Goal: Task Accomplishment & Management: Complete application form

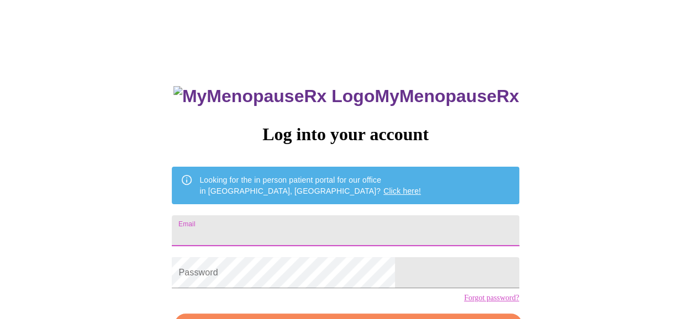
click at [414, 226] on input "Email" at bounding box center [345, 230] width 347 height 31
drag, startPoint x: 414, startPoint y: 226, endPoint x: 371, endPoint y: 228, distance: 43.7
click at [371, 228] on input "Email" at bounding box center [345, 230] width 347 height 31
type input "[EMAIL_ADDRESS][DOMAIN_NAME]"
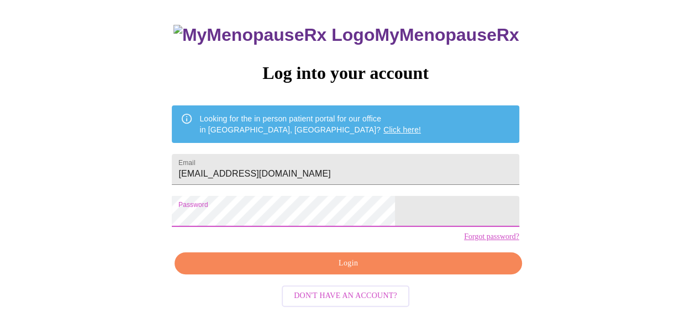
scroll to position [70, 0]
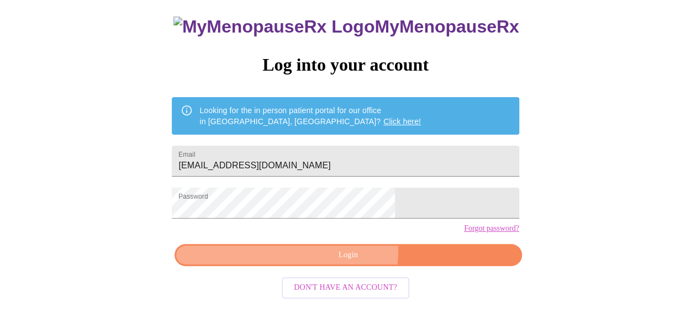
drag, startPoint x: 364, startPoint y: 261, endPoint x: 311, endPoint y: 268, distance: 53.5
click at [311, 262] on span "Login" at bounding box center [347, 256] width 321 height 14
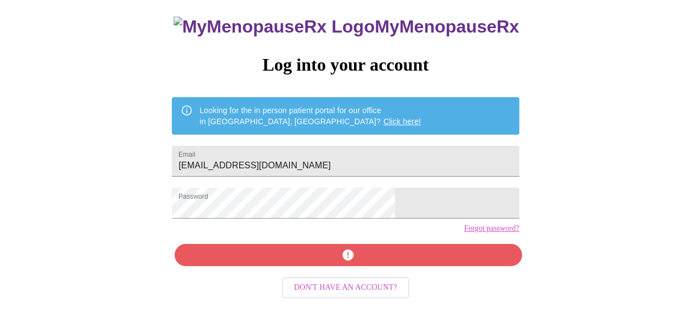
click at [375, 245] on div "MyMenopauseRx Log into your account Looking for the in person patient portal fo…" at bounding box center [345, 158] width 369 height 319
click at [390, 275] on div "MyMenopauseRx Log into your account Looking for the in person patient portal fo…" at bounding box center [345, 158] width 369 height 319
click at [524, 234] on div "MyMenopauseRx Log into your account Looking for the in person patient portal fo…" at bounding box center [345, 126] width 682 height 383
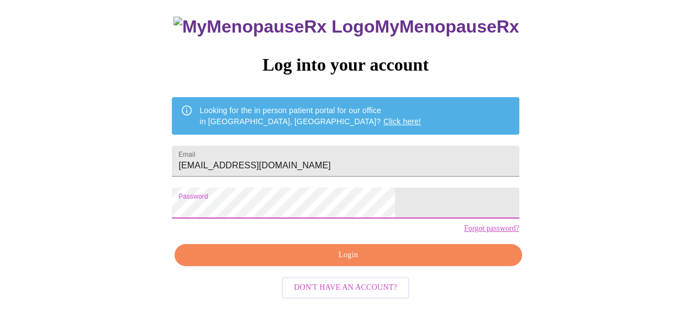
click at [349, 262] on span "Login" at bounding box center [347, 256] width 321 height 14
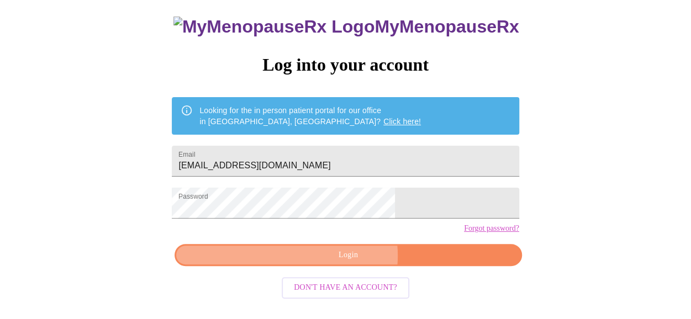
click at [348, 262] on span "Login" at bounding box center [347, 256] width 321 height 14
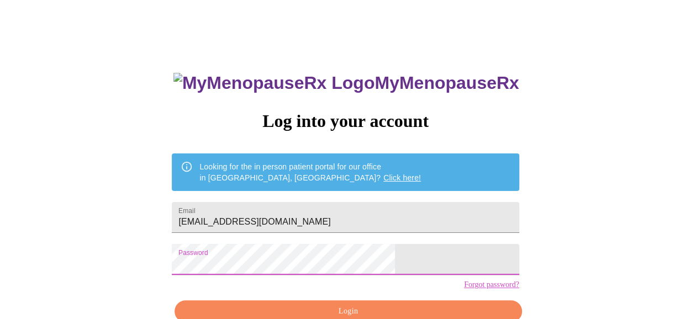
scroll to position [73, 0]
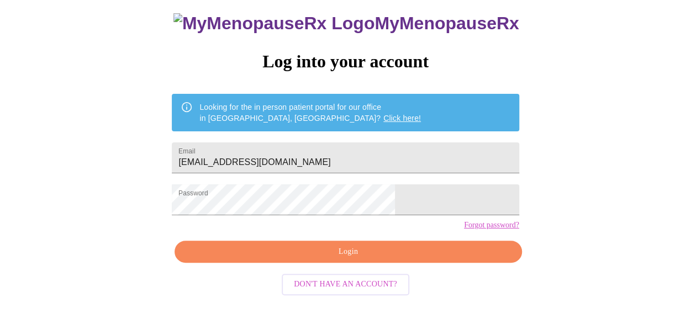
click at [464, 230] on link "Forgot password?" at bounding box center [491, 225] width 55 height 9
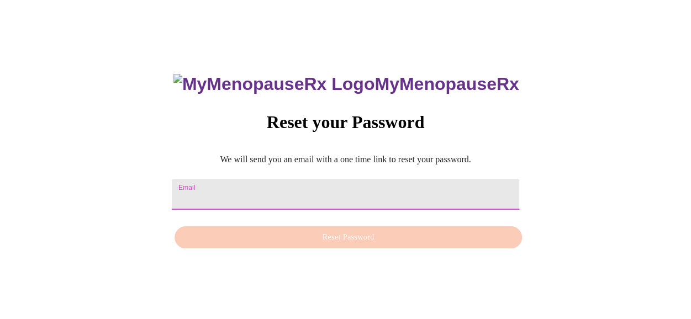
click at [369, 191] on input "Email" at bounding box center [345, 194] width 347 height 31
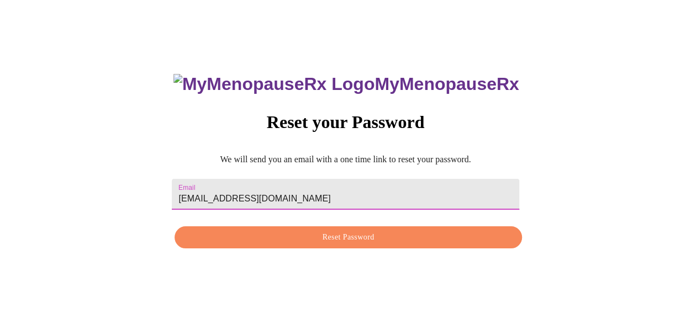
type input "[EMAIL_ADDRESS][DOMAIN_NAME]"
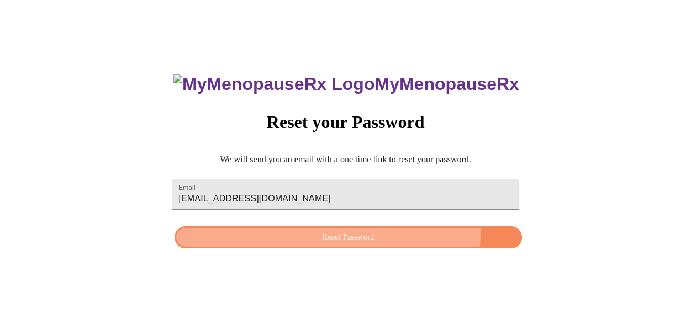
click at [364, 231] on span "Reset Password" at bounding box center [347, 238] width 321 height 14
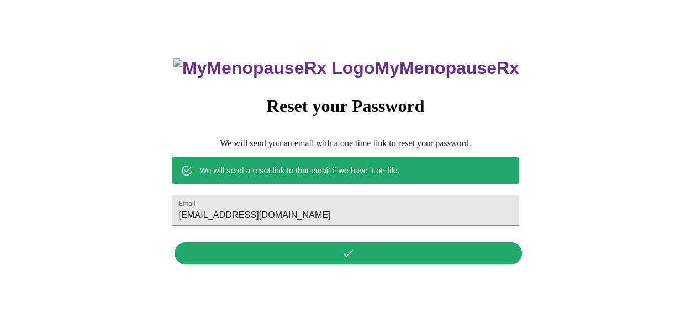
scroll to position [0, 0]
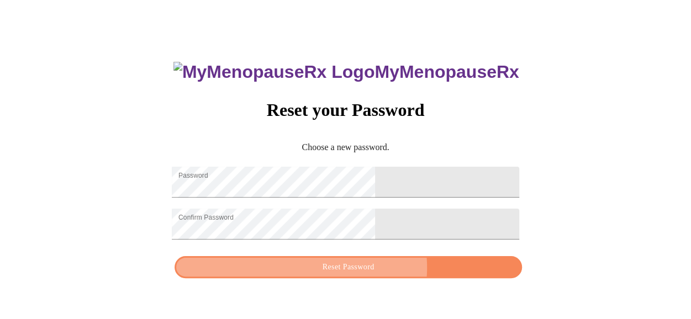
click at [372, 275] on span "Reset Password" at bounding box center [347, 268] width 321 height 14
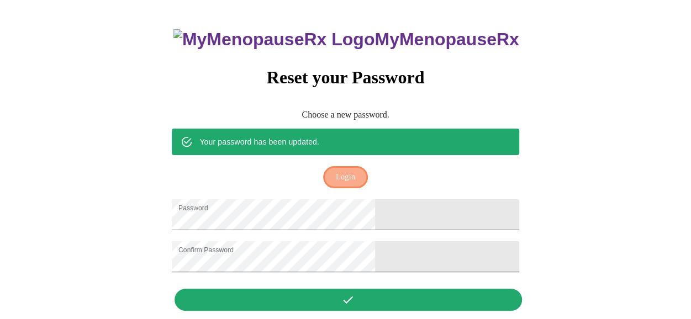
click at [347, 171] on span "Login" at bounding box center [345, 178] width 19 height 14
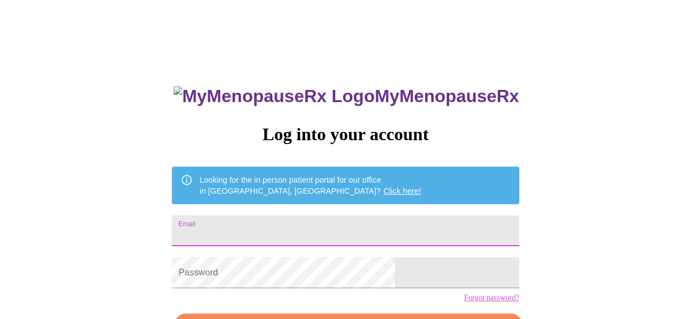
click at [312, 230] on input "Email" at bounding box center [345, 230] width 347 height 31
type input "[EMAIL_ADDRESS][DOMAIN_NAME]"
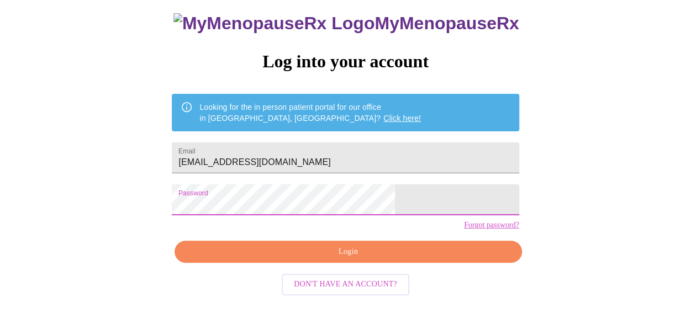
scroll to position [72, 0]
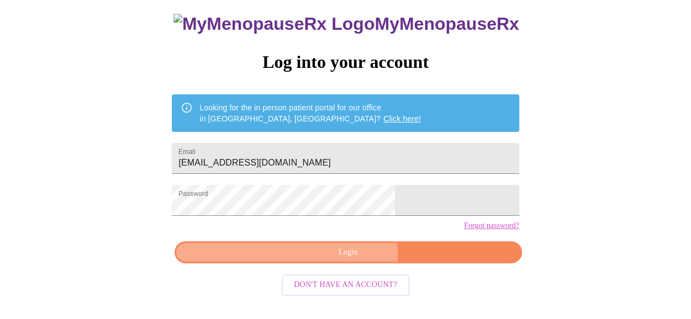
click at [315, 260] on span "Login" at bounding box center [347, 253] width 321 height 14
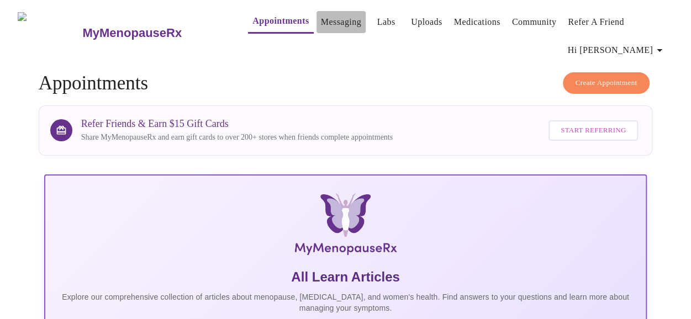
click at [321, 19] on link "Messaging" at bounding box center [341, 21] width 40 height 15
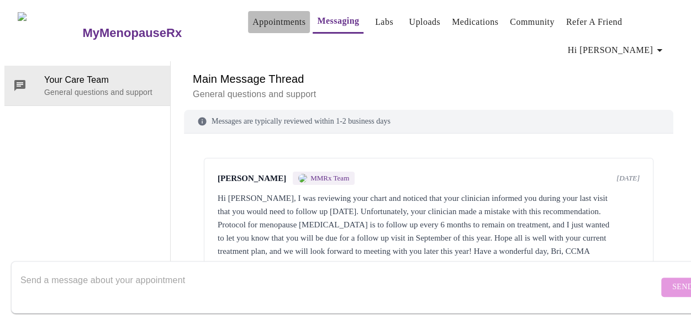
click at [275, 15] on link "Appointments" at bounding box center [278, 21] width 53 height 15
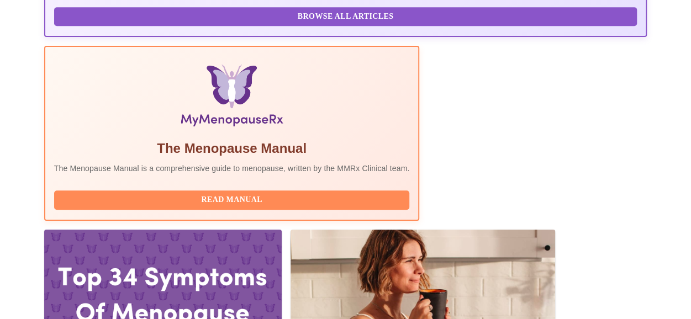
scroll to position [346, 0]
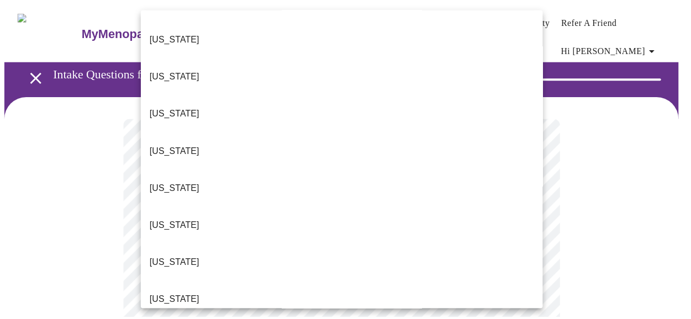
scroll to position [106, 0]
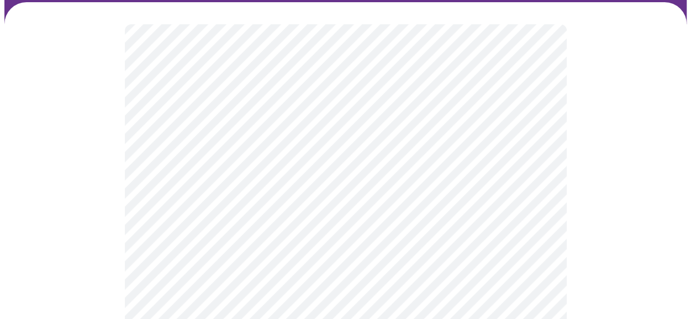
scroll to position [105, 0]
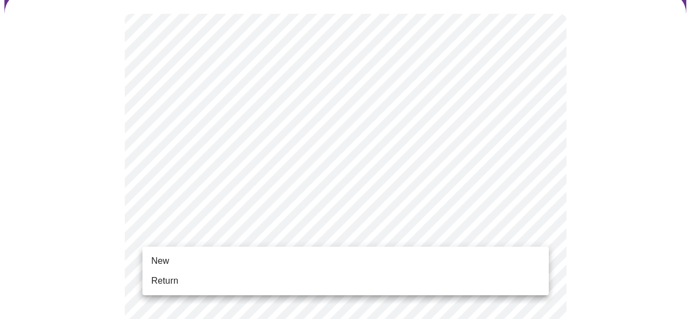
click at [363, 281] on li "Return" at bounding box center [346, 281] width 407 height 20
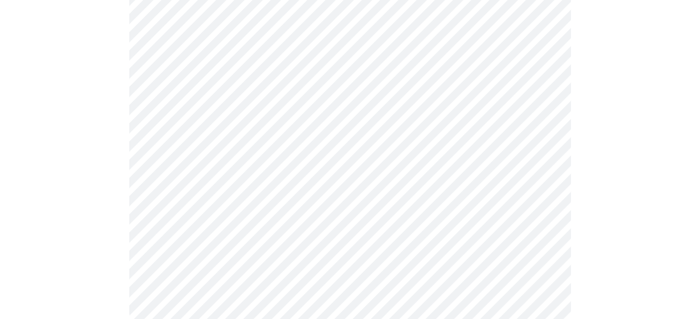
scroll to position [671, 0]
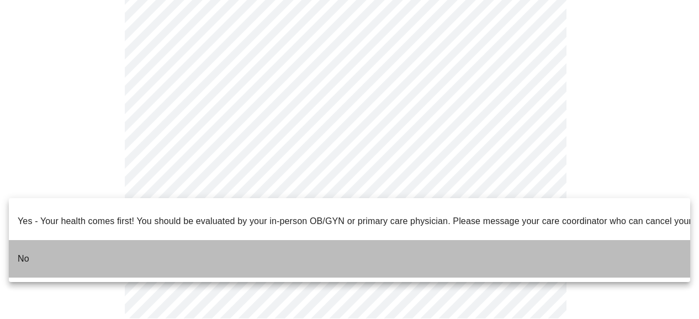
click at [292, 257] on li "No" at bounding box center [350, 259] width 682 height 38
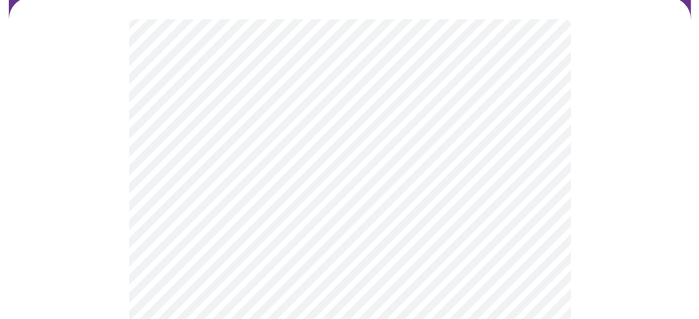
scroll to position [100, 0]
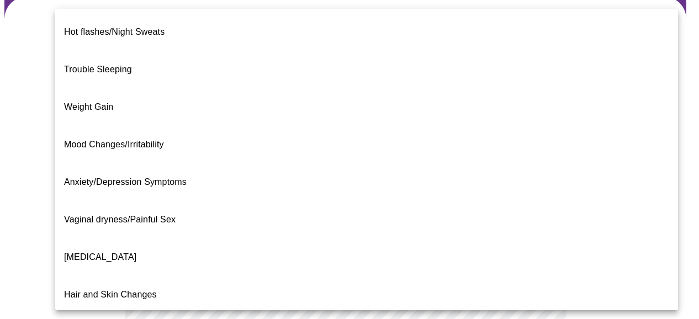
click at [440, 149] on body "MyMenopauseRx Appointments Messaging Labs Uploads Medications Community Refer a…" at bounding box center [349, 243] width 690 height 679
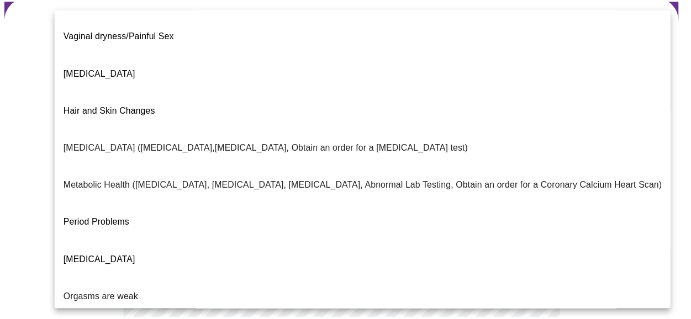
scroll to position [253, 0]
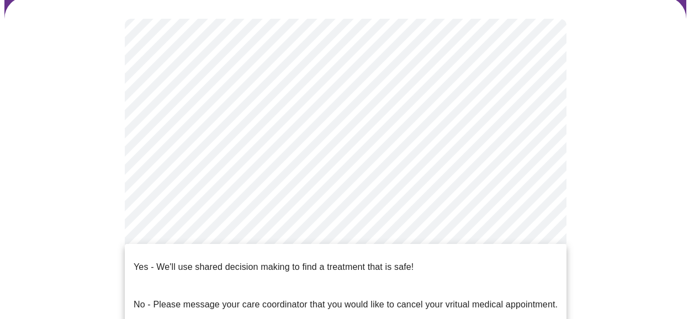
click at [507, 251] on body "MyMenopauseRx Appointments Messaging Labs Uploads Medications Community Refer a…" at bounding box center [349, 240] width 690 height 672
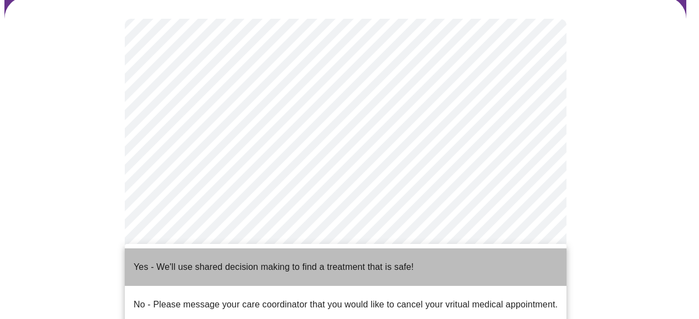
click at [382, 266] on span "Yes - We'll use shared decision making to find a treatment that is safe!" at bounding box center [274, 267] width 280 height 31
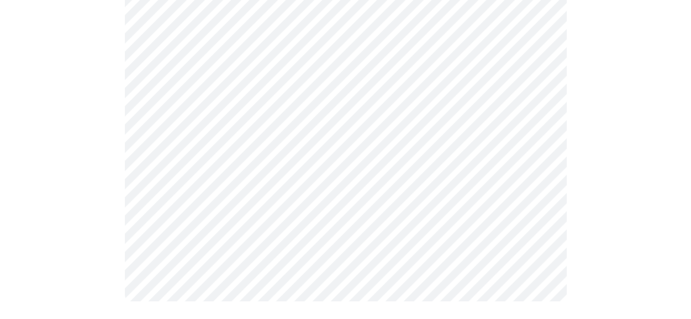
scroll to position [0, 0]
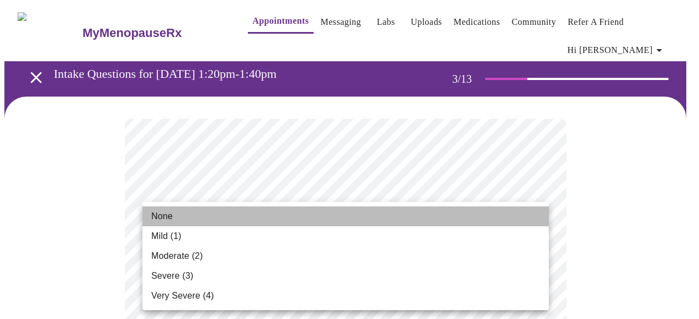
click at [272, 208] on li "None" at bounding box center [346, 217] width 407 height 20
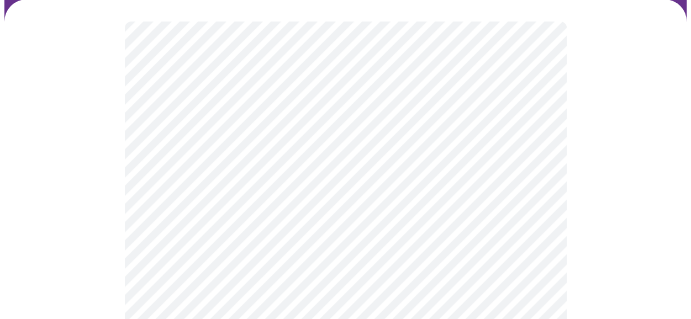
scroll to position [98, 0]
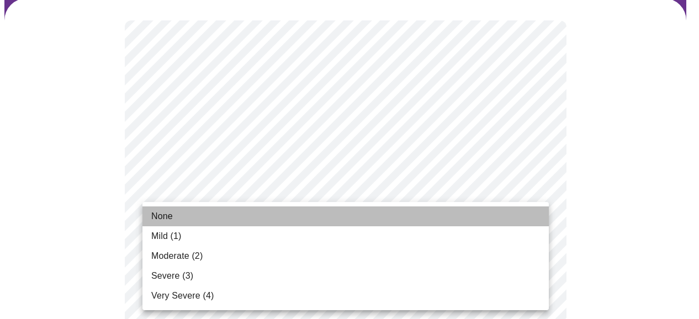
click at [259, 214] on li "None" at bounding box center [346, 217] width 407 height 20
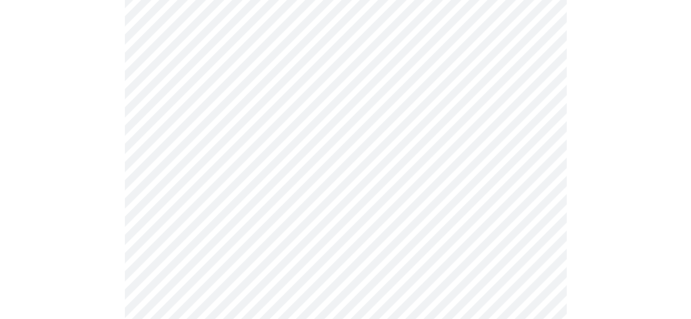
scroll to position [231, 0]
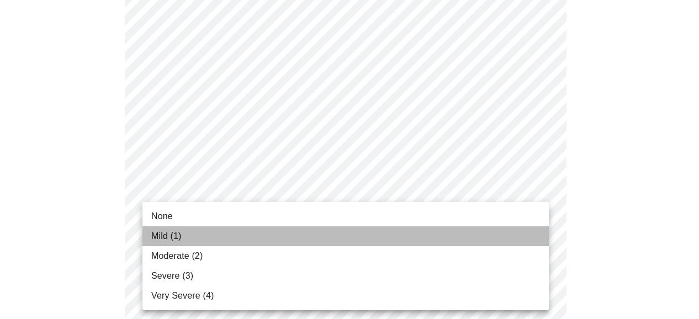
click at [253, 235] on li "Mild (1)" at bounding box center [346, 236] width 407 height 20
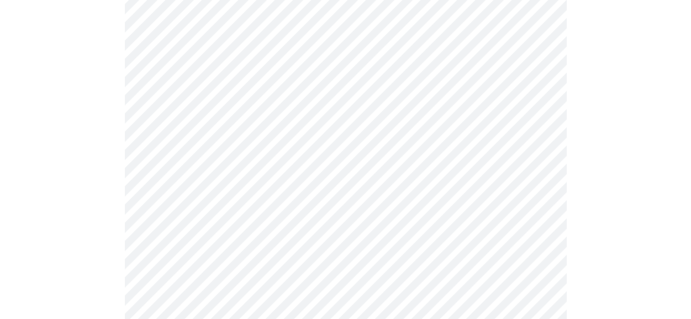
scroll to position [298, 0]
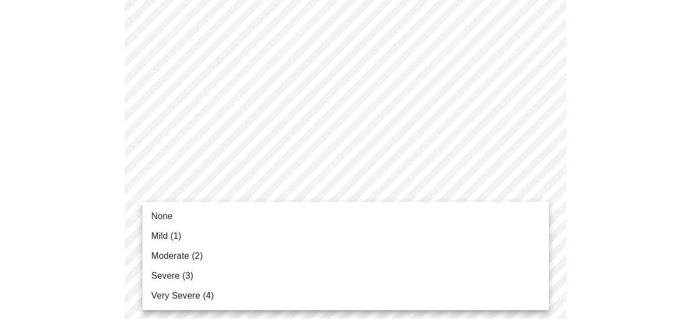
click at [254, 218] on li "None" at bounding box center [346, 217] width 407 height 20
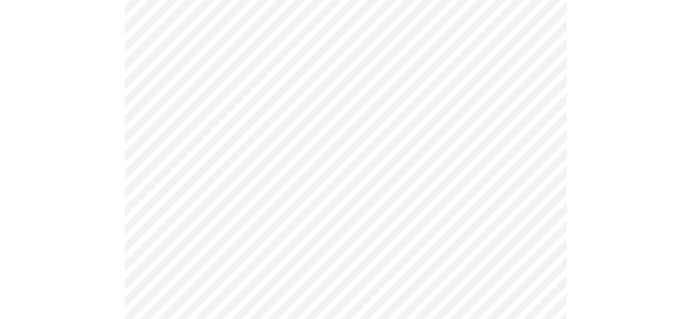
scroll to position [405, 0]
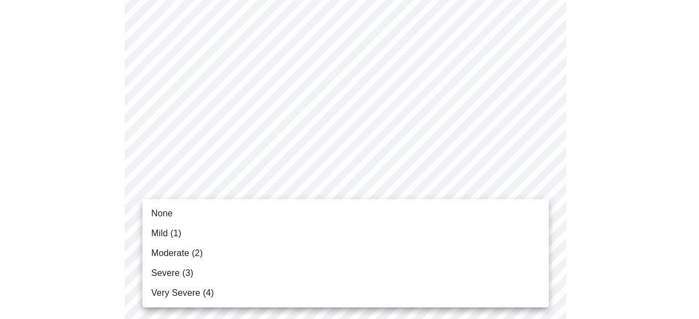
click at [271, 184] on body "MyMenopauseRx Appointments Messaging Labs Uploads Medications Community Refer a…" at bounding box center [349, 310] width 690 height 1423
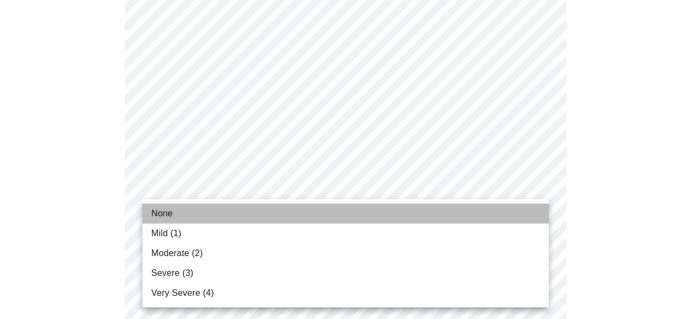
click at [263, 208] on li "None" at bounding box center [346, 214] width 407 height 20
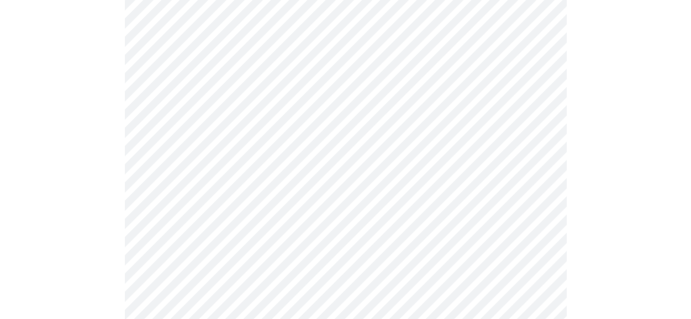
scroll to position [524, 0]
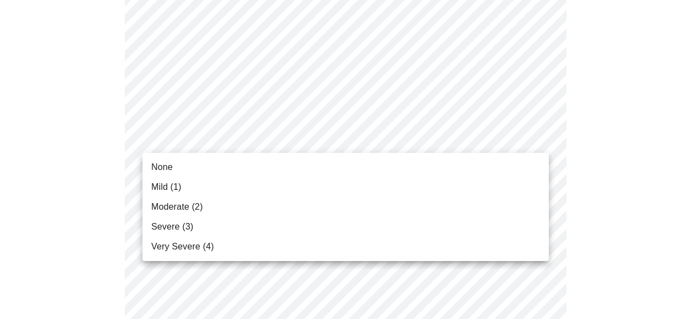
click at [286, 143] on body "MyMenopauseRx Appointments Messaging Labs Uploads Medications Community Refer a…" at bounding box center [349, 184] width 690 height 1407
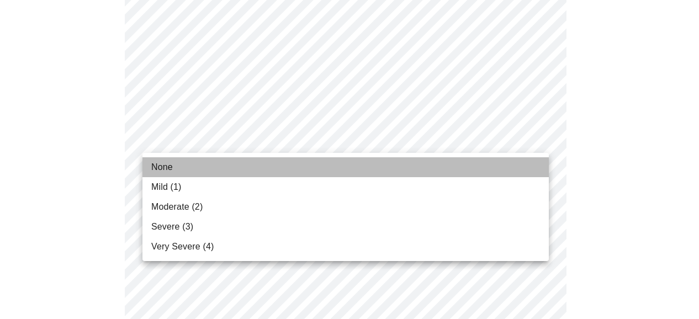
click at [276, 165] on li "None" at bounding box center [346, 167] width 407 height 20
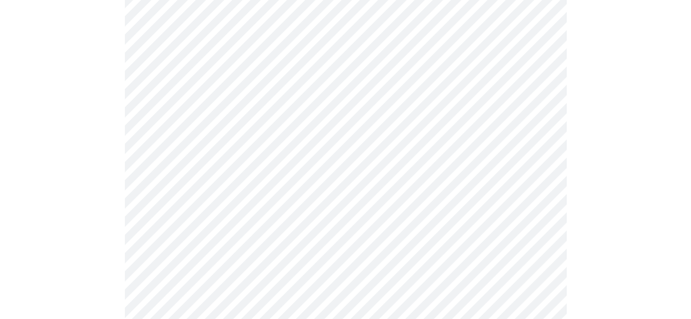
scroll to position [595, 0]
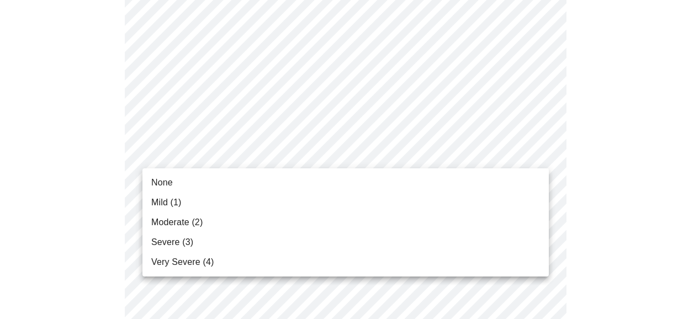
click at [278, 154] on body "MyMenopauseRx Appointments Messaging Labs Uploads Medications Community Refer a…" at bounding box center [349, 105] width 690 height 1392
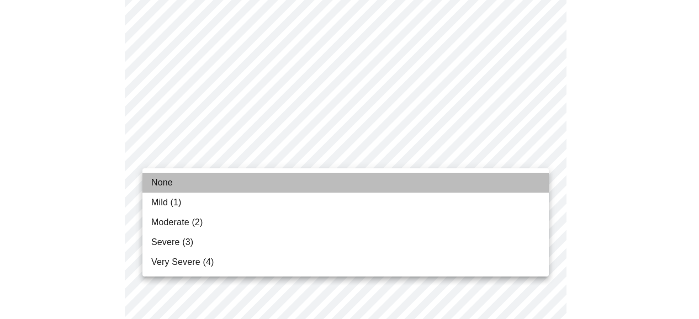
click at [268, 178] on li "None" at bounding box center [346, 183] width 407 height 20
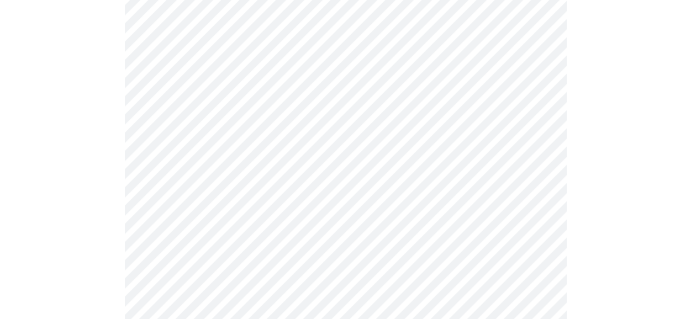
scroll to position [705, 0]
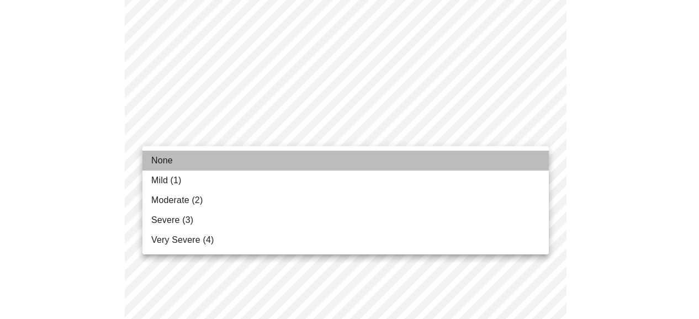
click at [266, 159] on li "None" at bounding box center [346, 161] width 407 height 20
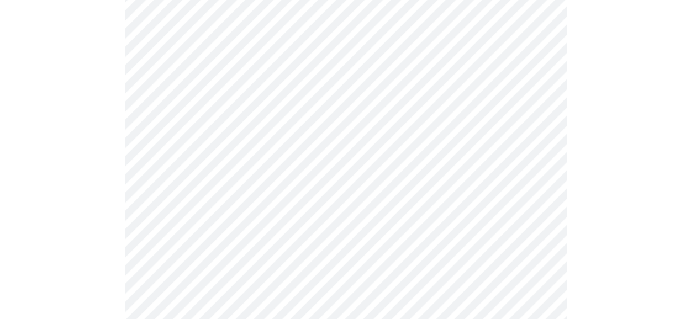
scroll to position [770, 0]
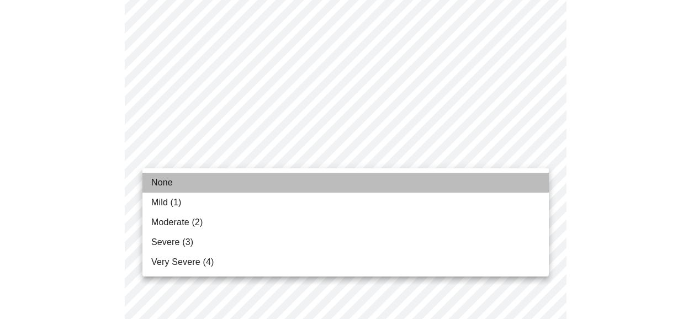
click at [257, 177] on li "None" at bounding box center [346, 183] width 407 height 20
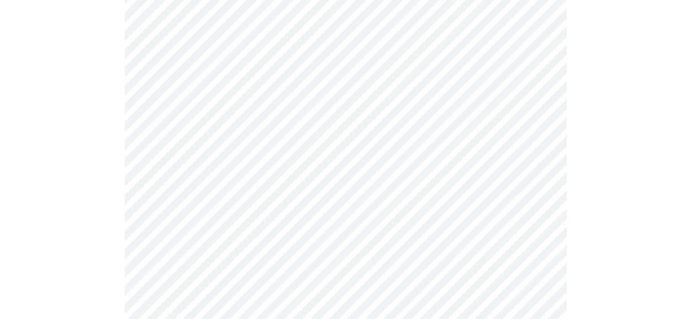
scroll to position [836, 0]
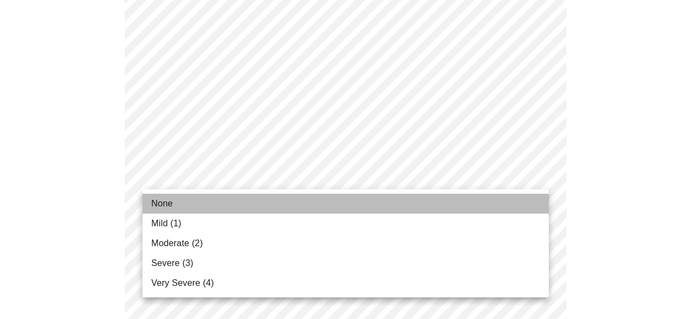
click at [249, 202] on li "None" at bounding box center [346, 204] width 407 height 20
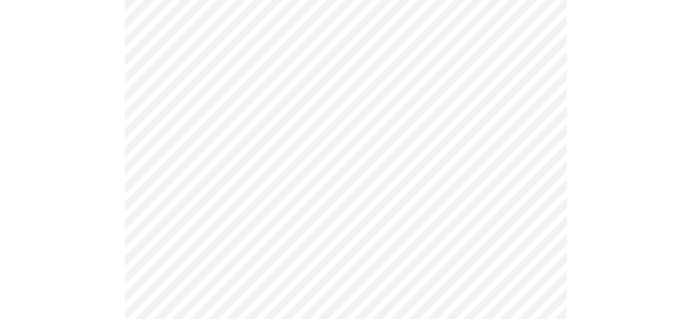
scroll to position [902, 0]
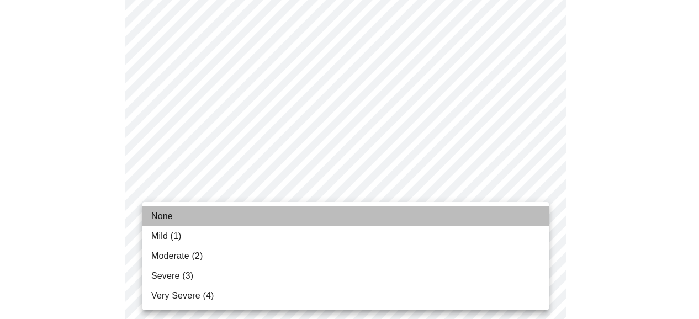
click at [245, 210] on li "None" at bounding box center [346, 217] width 407 height 20
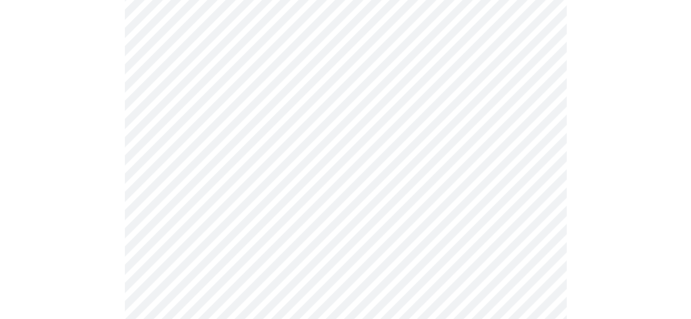
scroll to position [456, 0]
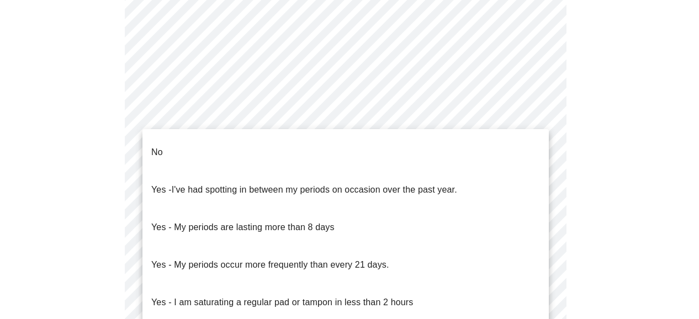
click at [294, 238] on body "MyMenopauseRx Appointments Messaging Labs Uploads Medications Community Refer a…" at bounding box center [349, 100] width 690 height 1104
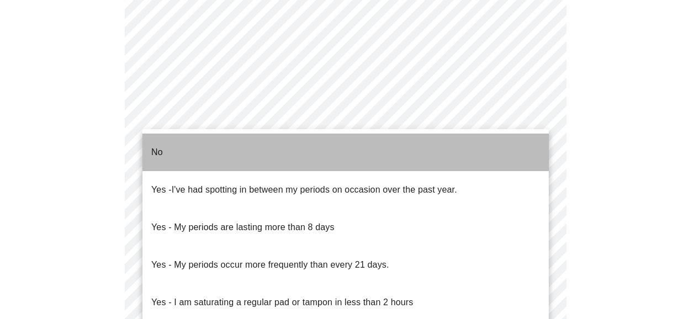
click at [298, 155] on li "No" at bounding box center [346, 153] width 407 height 38
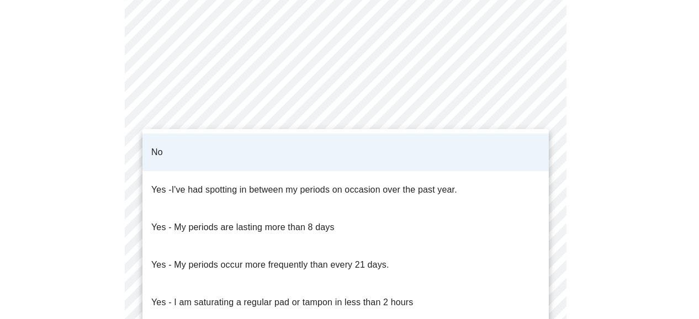
click at [285, 244] on body "MyMenopauseRx Appointments Messaging Labs Uploads Medications Community Refer a…" at bounding box center [349, 97] width 690 height 1098
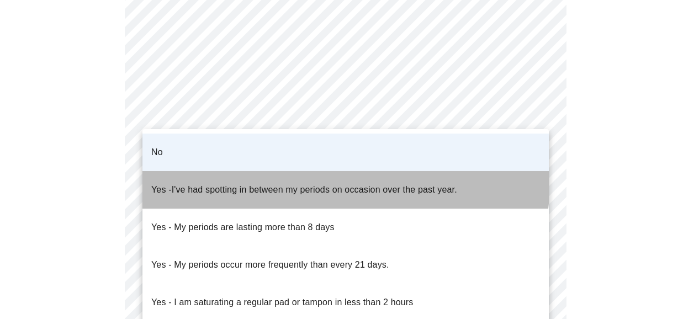
click at [297, 185] on span "I've had spotting in between my periods on occasion over the past year." at bounding box center [315, 189] width 286 height 9
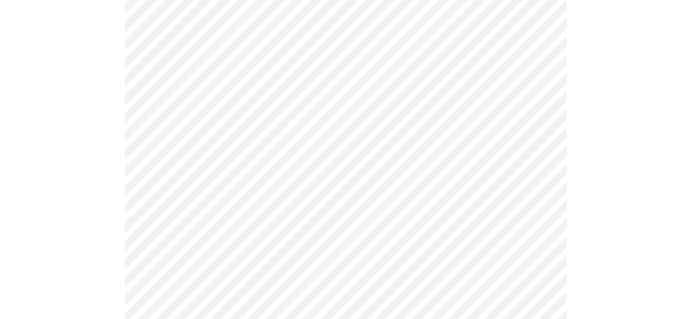
scroll to position [588, 0]
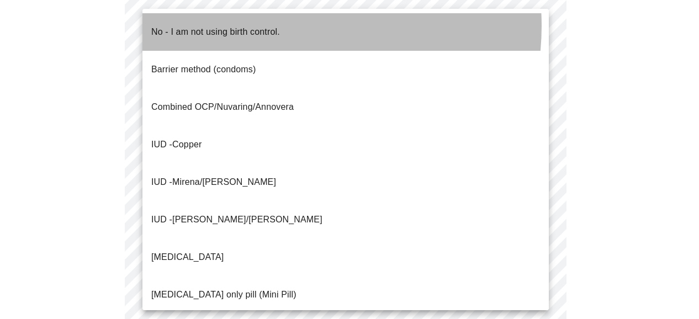
click at [277, 26] on p "No - I am not using birth control." at bounding box center [215, 31] width 129 height 13
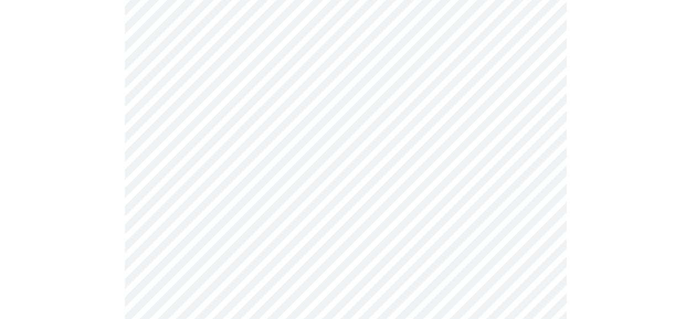
scroll to position [661, 0]
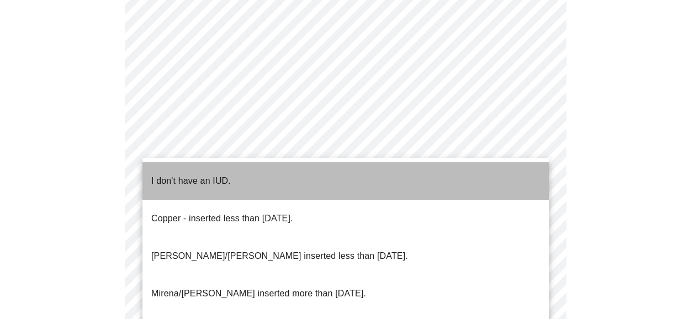
click at [266, 176] on li "I don't have an IUD." at bounding box center [346, 181] width 407 height 38
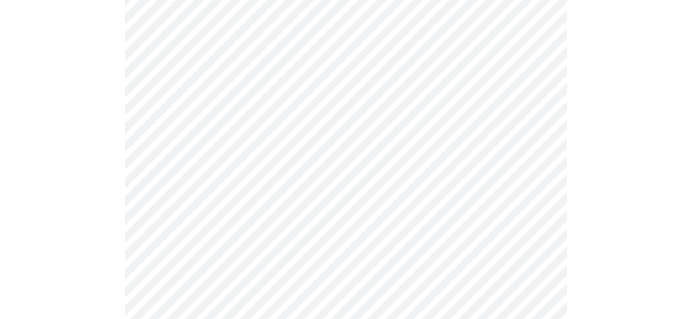
scroll to position [707, 0]
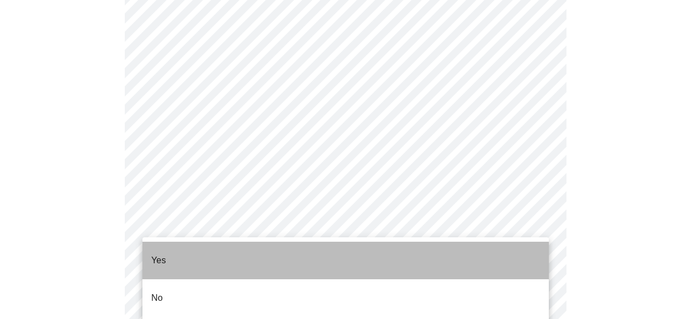
click at [245, 254] on li "Yes" at bounding box center [346, 261] width 407 height 38
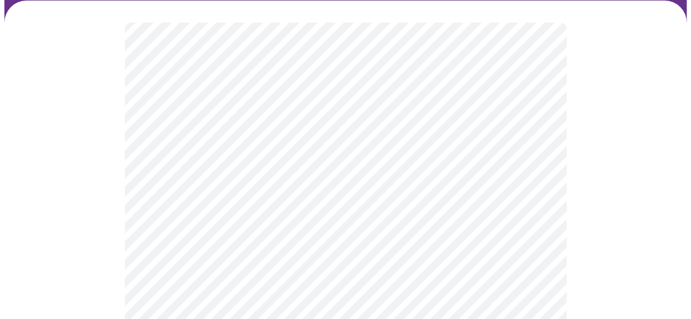
scroll to position [97, 0]
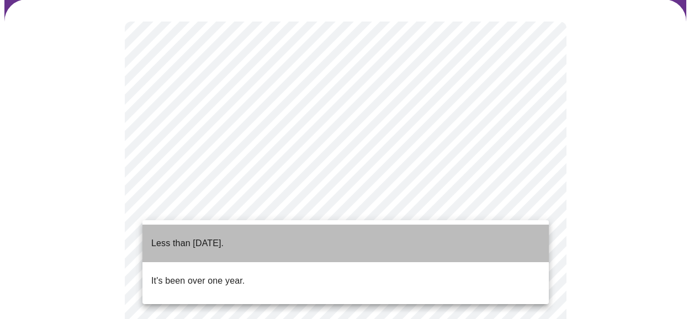
click at [486, 236] on li "Less than one year ago." at bounding box center [346, 244] width 407 height 38
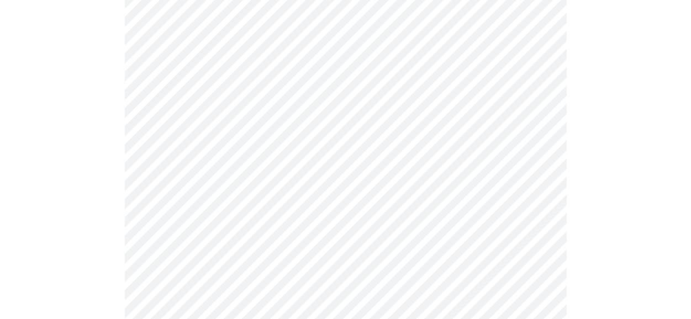
scroll to position [176, 0]
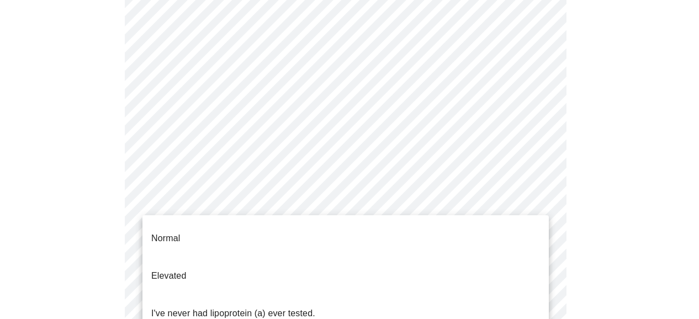
click at [483, 221] on body "MyMenopauseRx Appointments Messaging Labs Uploads Medications Community Refer a…" at bounding box center [349, 245] width 690 height 832
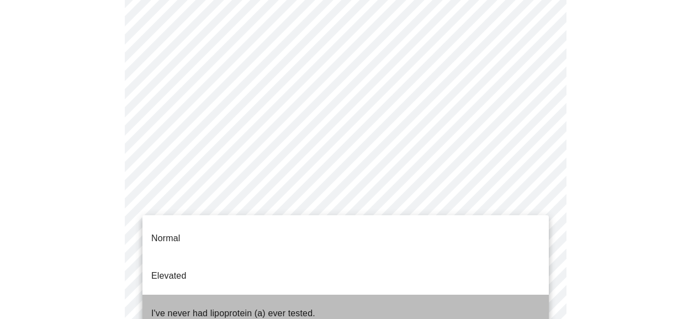
click at [482, 295] on li "I've never had lipoprotein (a) ever tested." at bounding box center [346, 314] width 407 height 38
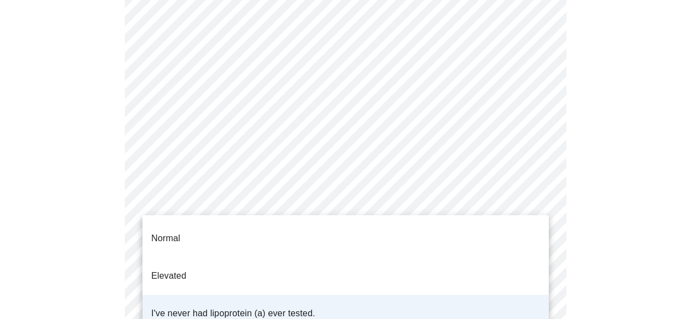
click at [487, 233] on body "MyMenopauseRx Appointments Messaging Labs Uploads Medications Community Refer a…" at bounding box center [349, 241] width 690 height 825
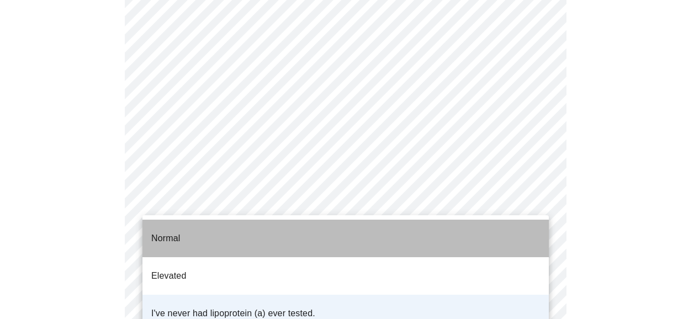
click at [454, 233] on li "Normal" at bounding box center [346, 239] width 407 height 38
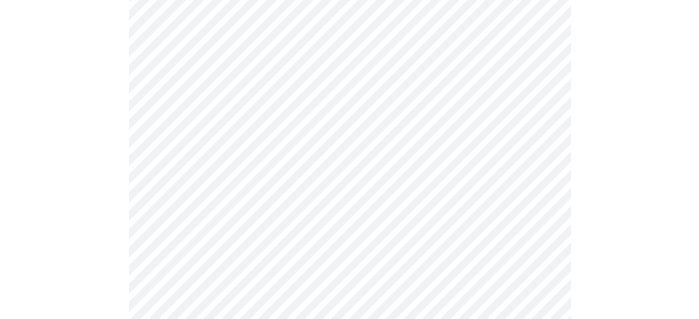
scroll to position [138, 0]
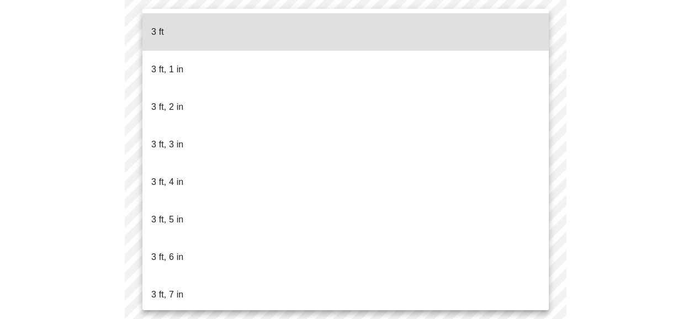
click at [294, 197] on body "MyMenopauseRx Appointments Messaging Labs Uploads Medications Community Refer a…" at bounding box center [349, 160] width 690 height 589
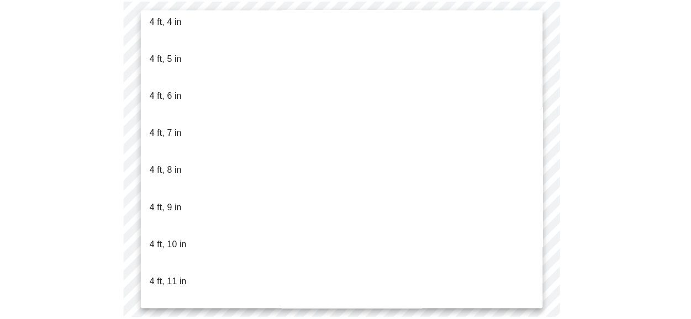
scroll to position [725, 0]
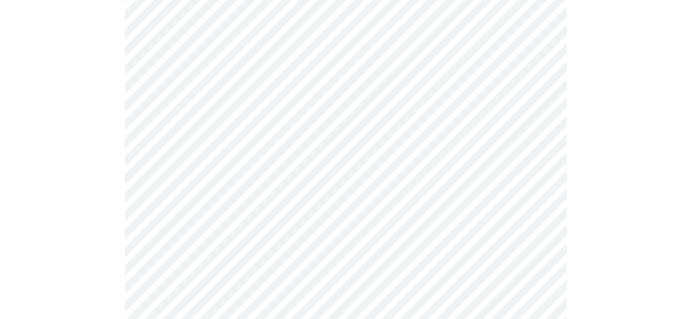
scroll to position [2952, 0]
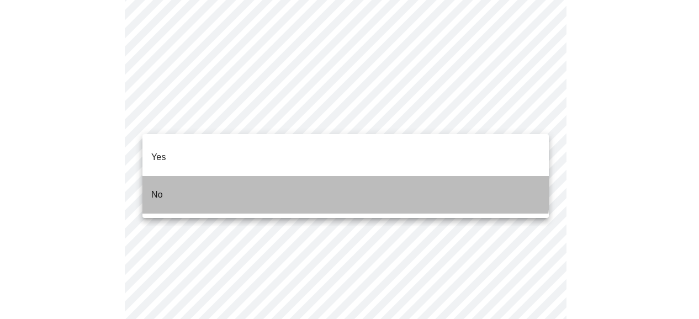
click at [273, 176] on li "No" at bounding box center [346, 195] width 407 height 38
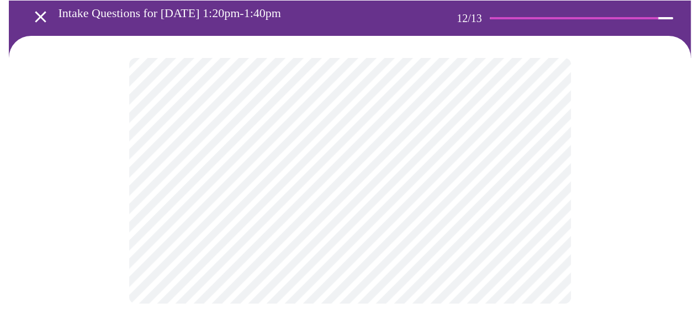
scroll to position [0, 0]
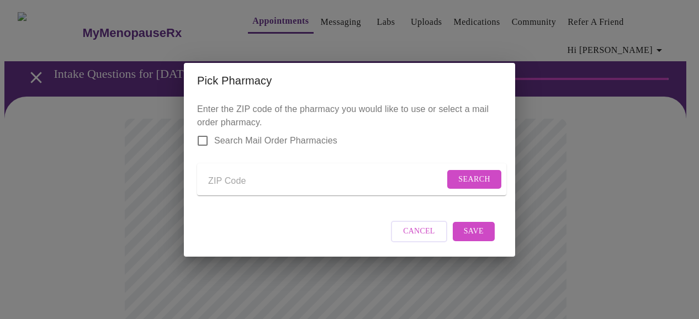
click at [235, 183] on input "Send a message to your care team" at bounding box center [326, 182] width 236 height 18
type input "46375"
click at [470, 176] on span "Search" at bounding box center [474, 180] width 32 height 14
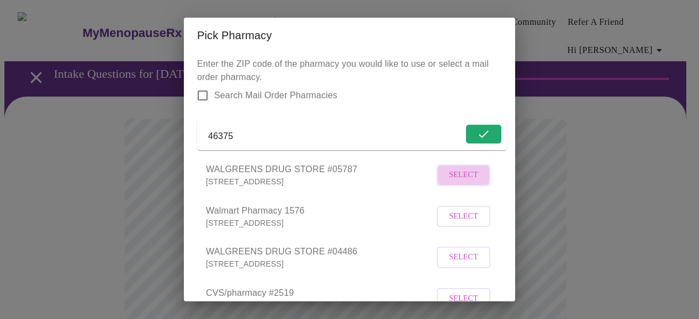
click at [458, 182] on span "Select" at bounding box center [463, 175] width 29 height 14
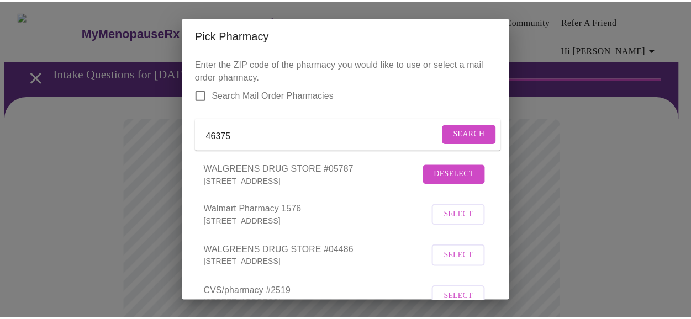
scroll to position [130, 0]
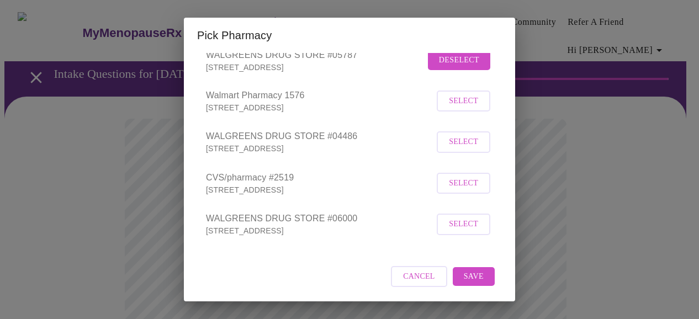
click at [464, 281] on span "Save" at bounding box center [474, 277] width 20 height 14
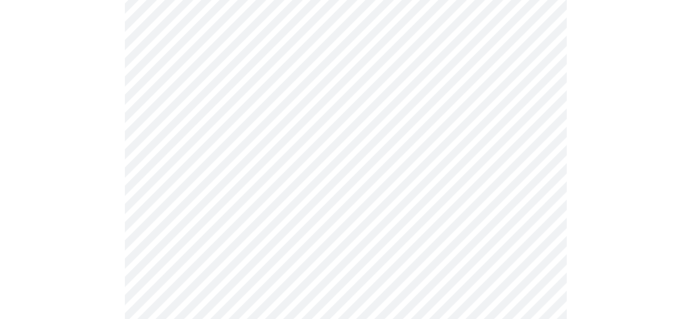
scroll to position [631, 0]
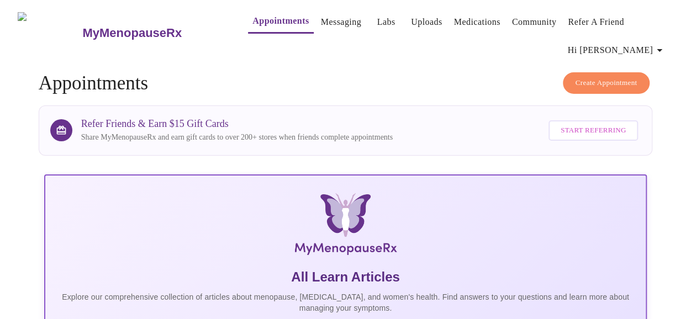
scroll to position [87, 0]
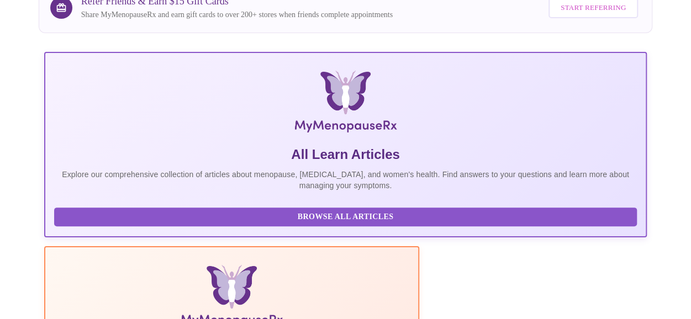
scroll to position [122, 0]
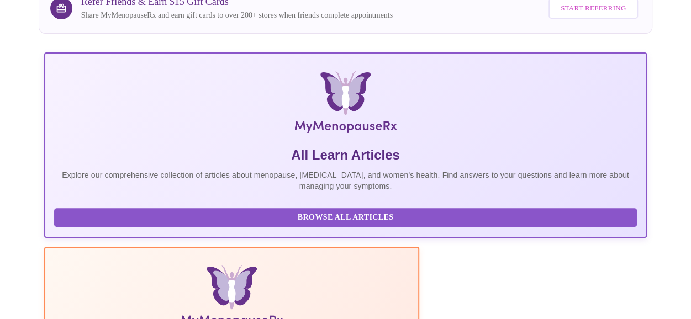
drag, startPoint x: 234, startPoint y: 224, endPoint x: 227, endPoint y: 245, distance: 22.2
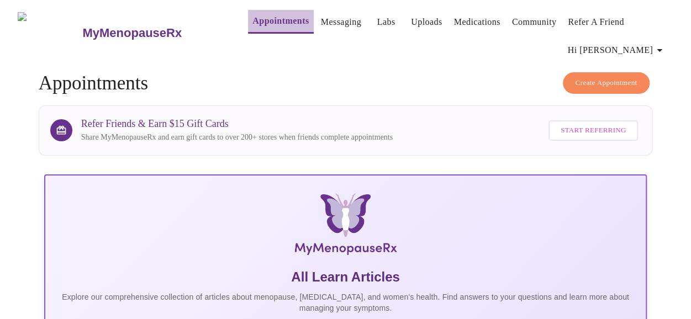
click at [252, 23] on link "Appointments" at bounding box center [280, 20] width 56 height 15
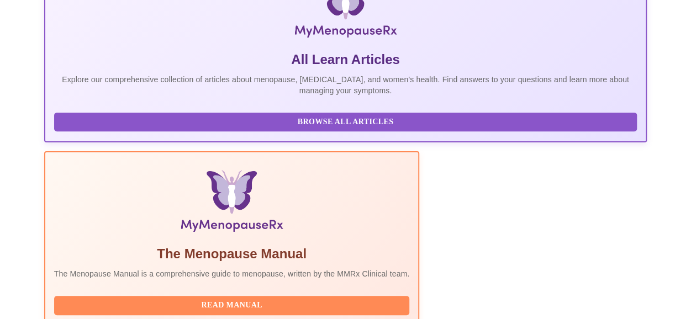
scroll to position [347, 0]
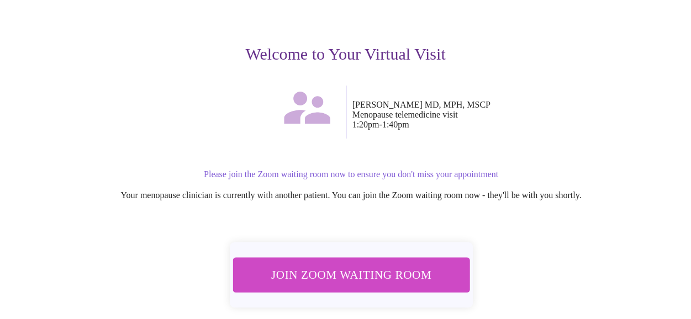
scroll to position [145, 0]
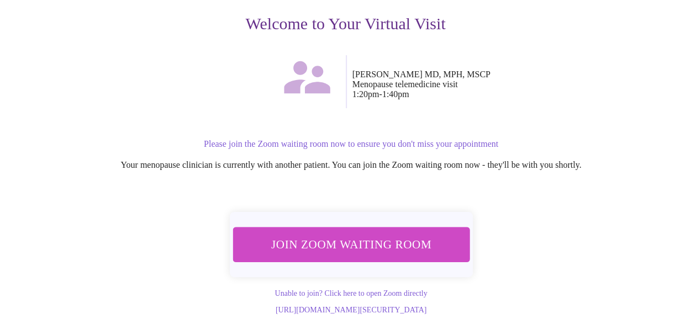
click at [371, 244] on span "Join Zoom Waiting Room" at bounding box center [351, 244] width 208 height 20
